Goal: Check status: Check status

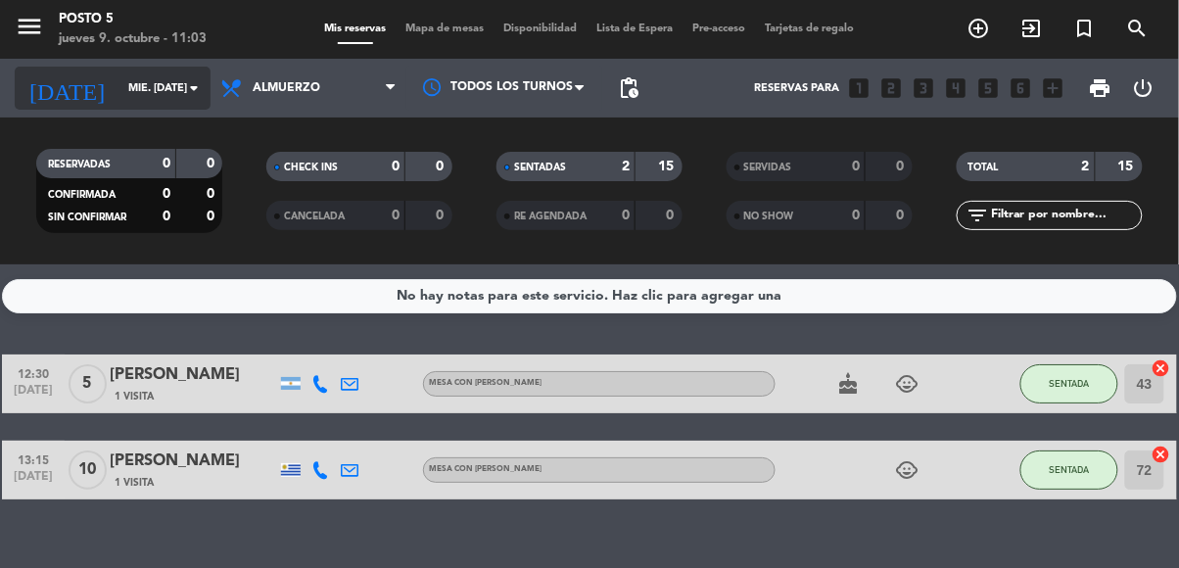
click at [118, 90] on input "mié. [DATE]" at bounding box center [191, 88] width 147 height 32
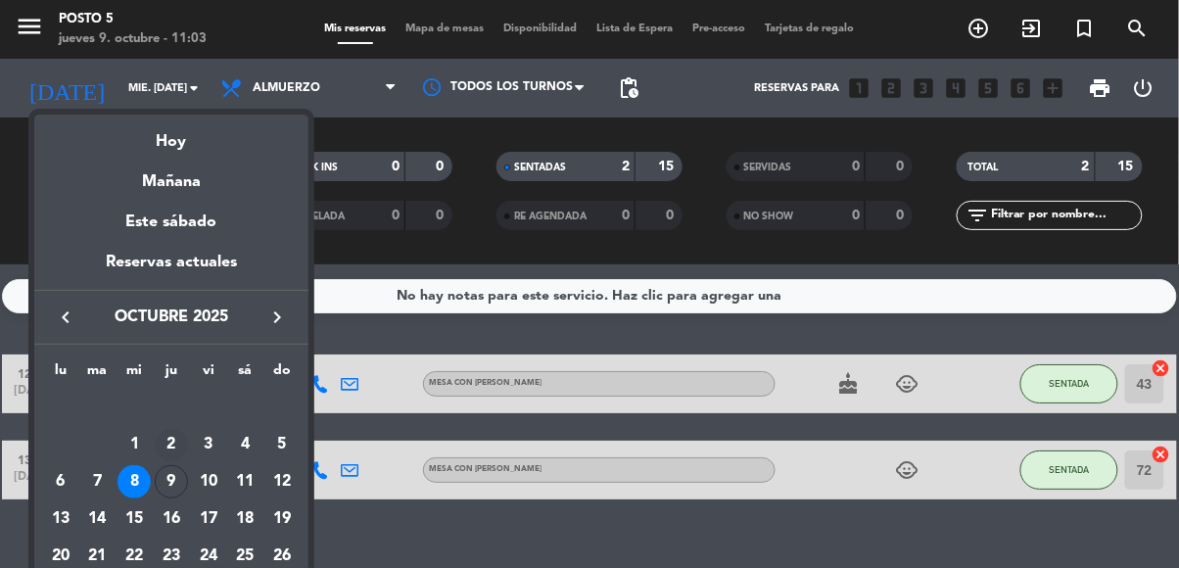
click at [163, 454] on div "2" at bounding box center [171, 445] width 33 height 33
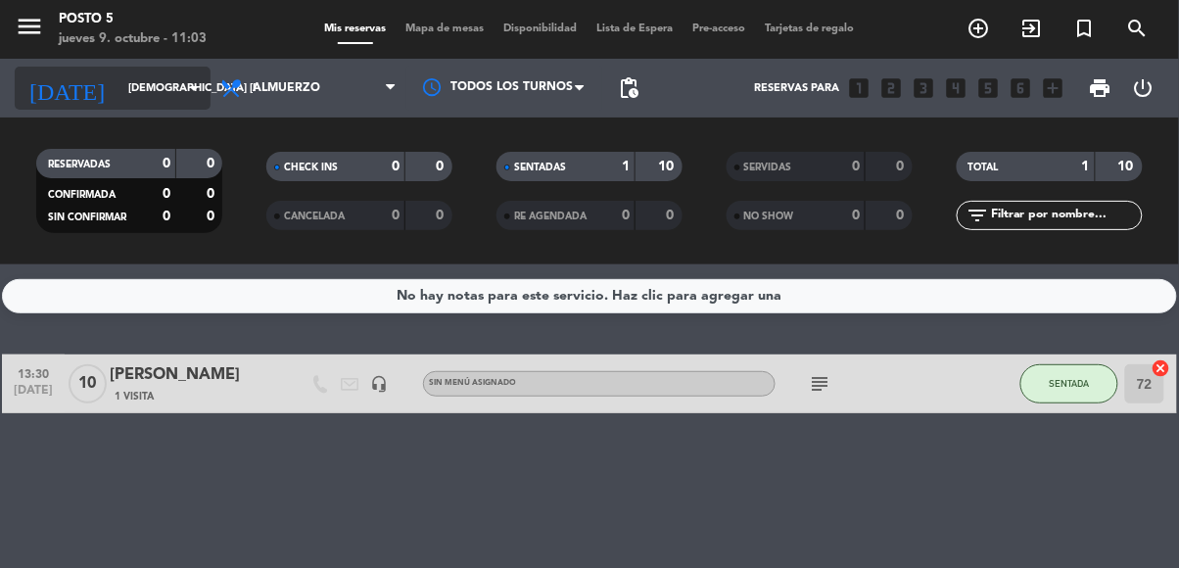
click at [118, 104] on input "[DEMOGRAPHIC_DATA] [DATE]" at bounding box center [191, 88] width 147 height 32
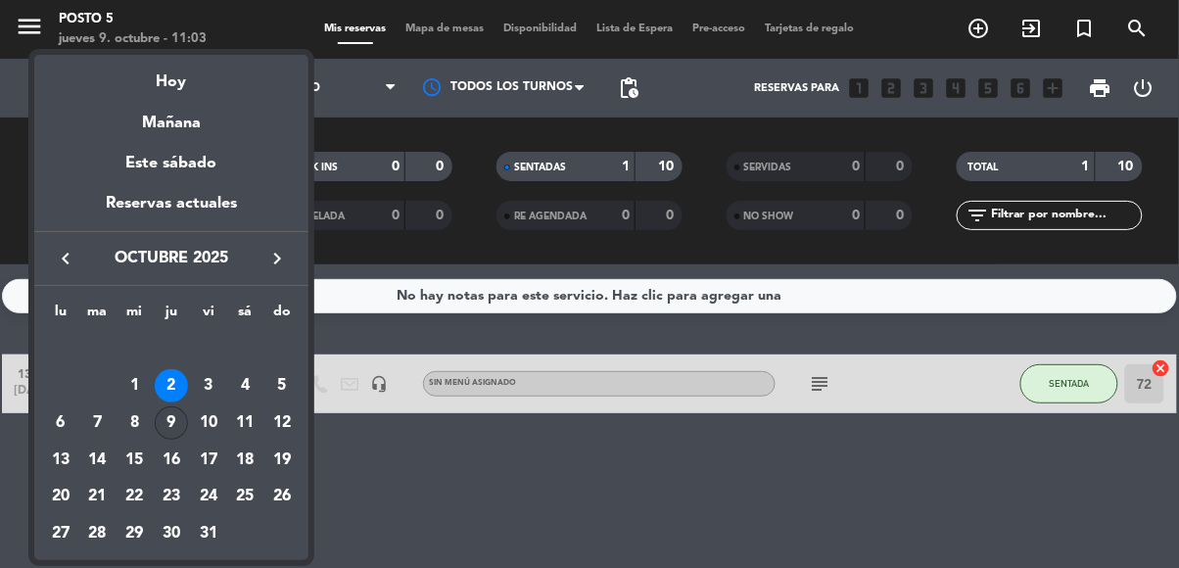
click at [181, 416] on div "9" at bounding box center [171, 422] width 33 height 33
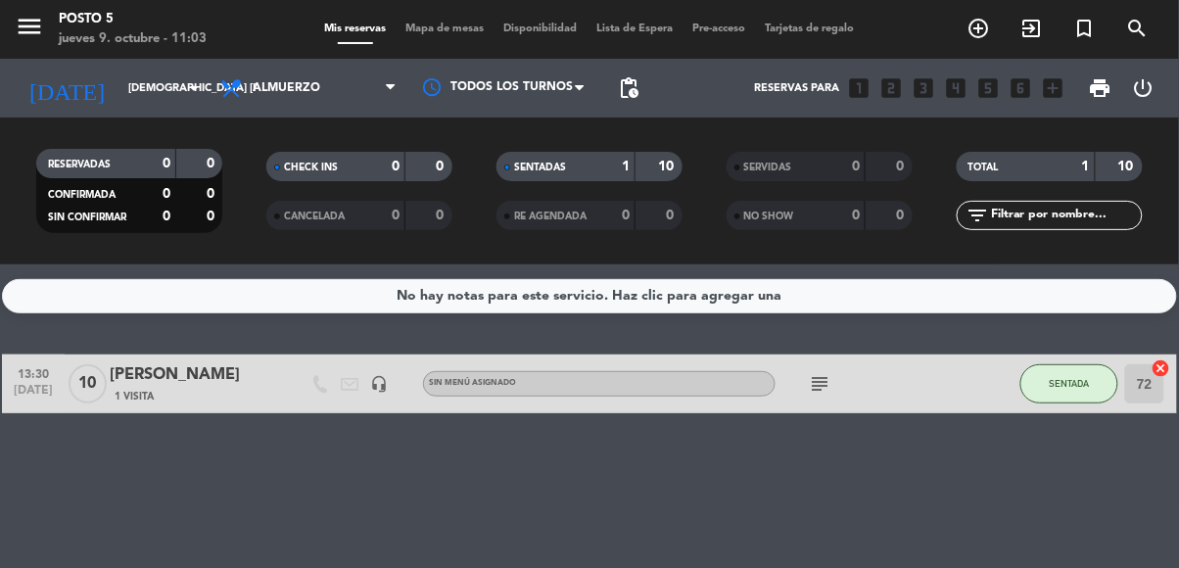
type input "[DEMOGRAPHIC_DATA] [DATE]"
